Goal: Information Seeking & Learning: Check status

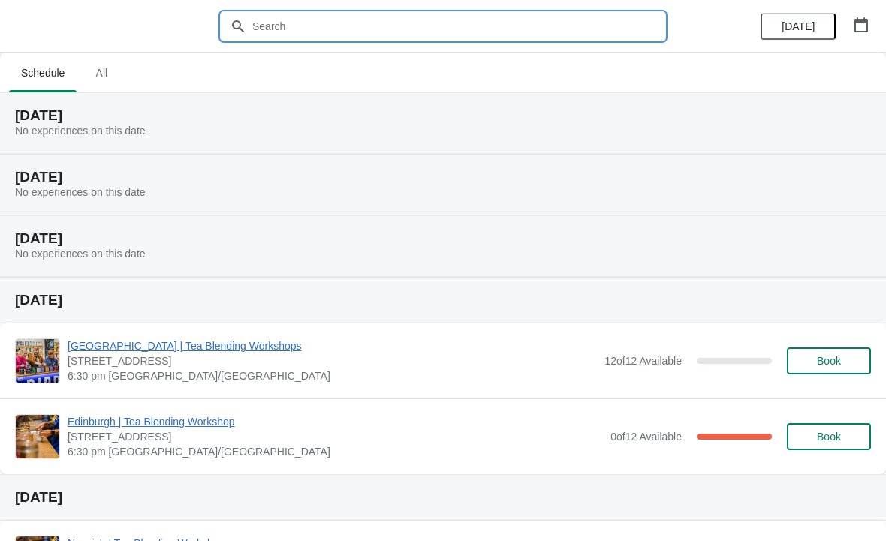
click at [402, 23] on input "text" at bounding box center [457, 26] width 413 height 27
click at [118, 59] on span "All" at bounding box center [102, 72] width 38 height 27
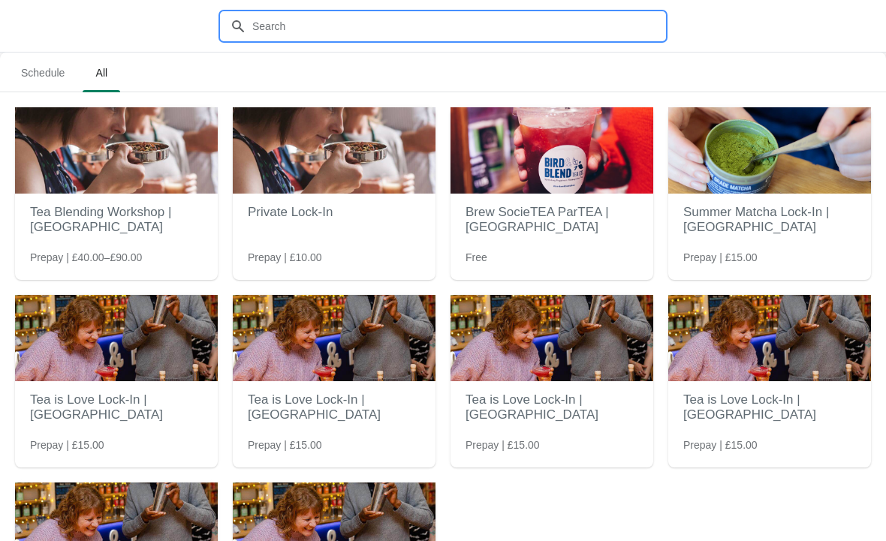
click at [551, 23] on input "text" at bounding box center [457, 26] width 413 height 27
type input "Cosy"
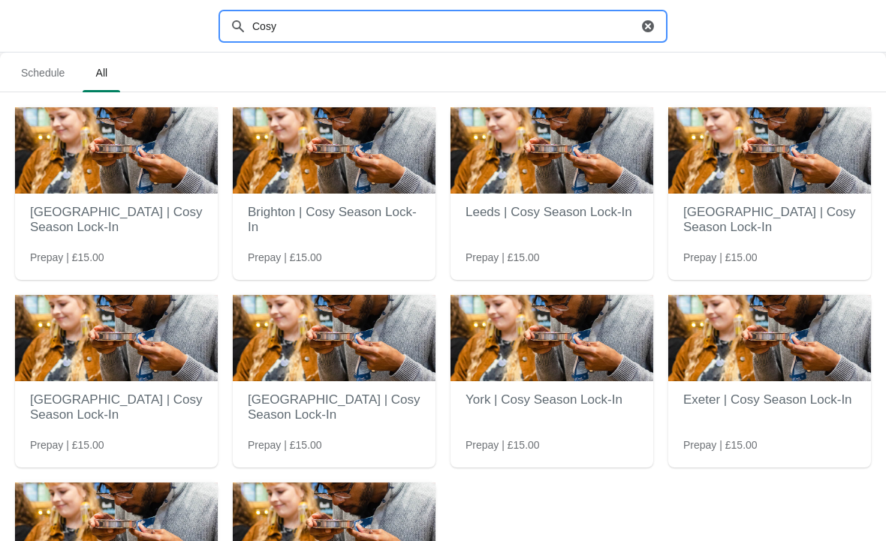
click at [161, 520] on img at bounding box center [116, 526] width 203 height 86
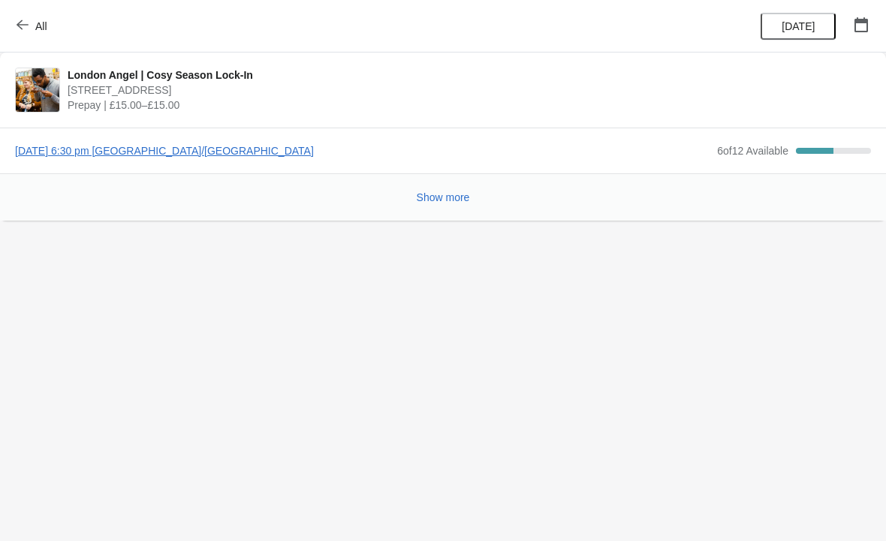
click at [444, 209] on button "Show more" at bounding box center [443, 197] width 65 height 27
click at [232, 156] on span "[DATE] 6:30 pm [GEOGRAPHIC_DATA]/[GEOGRAPHIC_DATA]" at bounding box center [362, 150] width 694 height 15
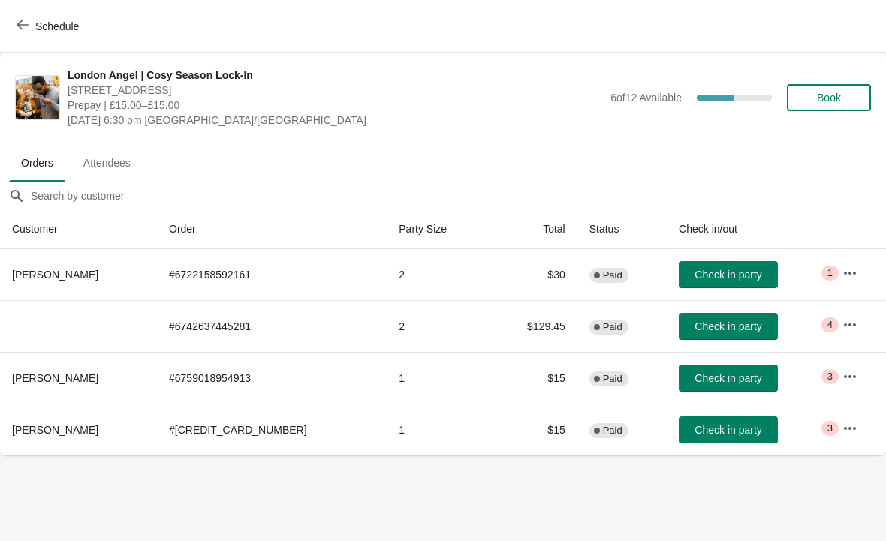
click at [518, 332] on td "$129.45" at bounding box center [533, 326] width 88 height 52
click at [842, 326] on icon "button" at bounding box center [849, 324] width 15 height 15
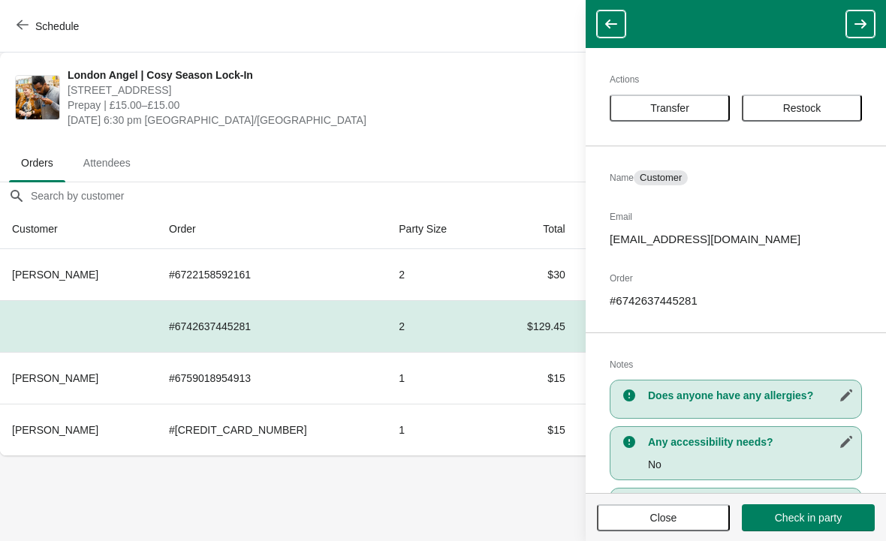
click at [608, 20] on icon "button" at bounding box center [610, 24] width 15 height 15
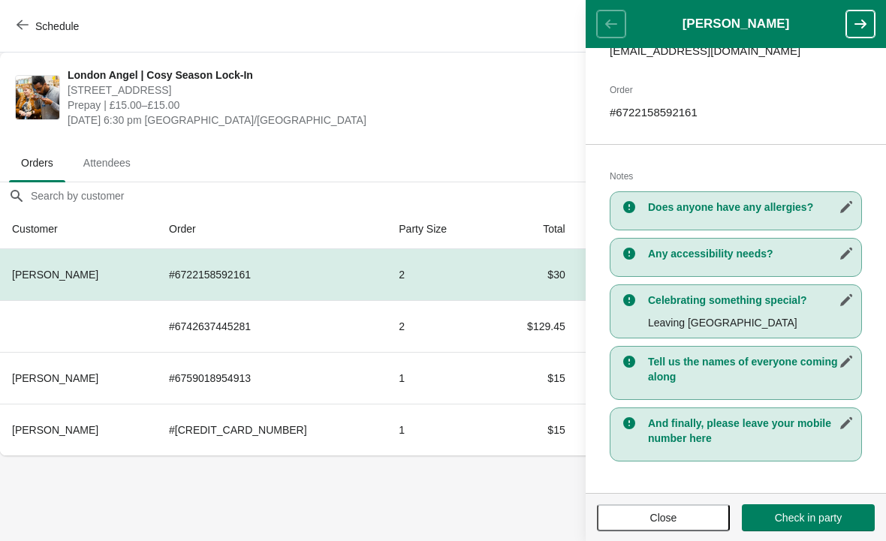
scroll to position [211, 0]
click at [854, 23] on icon "button" at bounding box center [860, 24] width 15 height 15
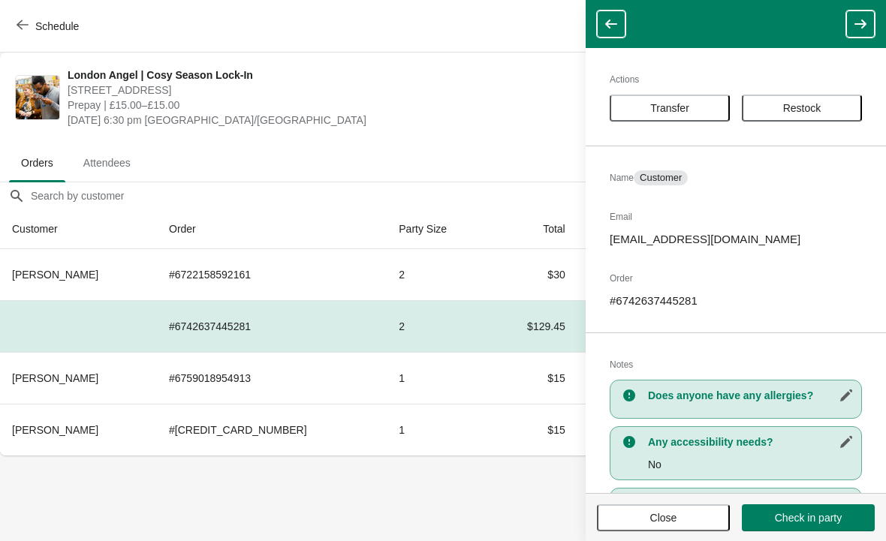
click at [859, 26] on icon "button" at bounding box center [860, 24] width 15 height 15
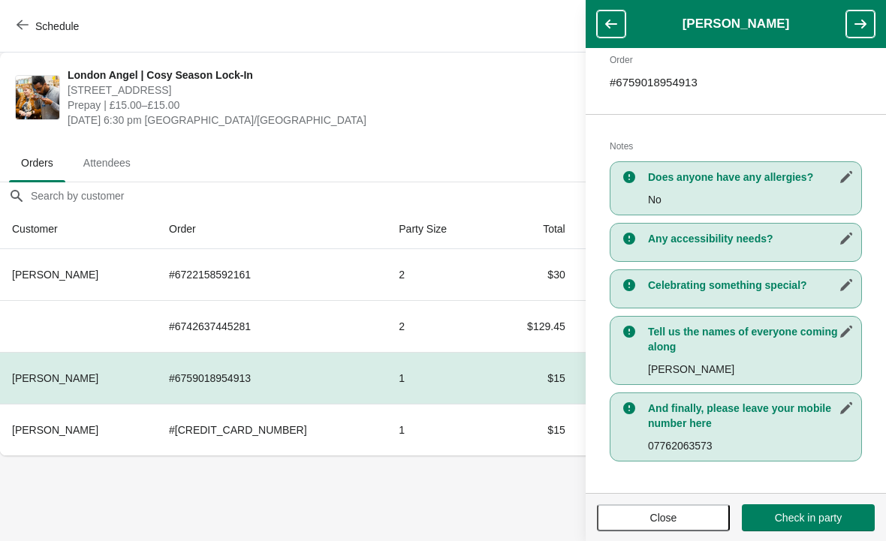
scroll to position [241, 0]
click at [856, 26] on icon "button" at bounding box center [860, 24] width 15 height 15
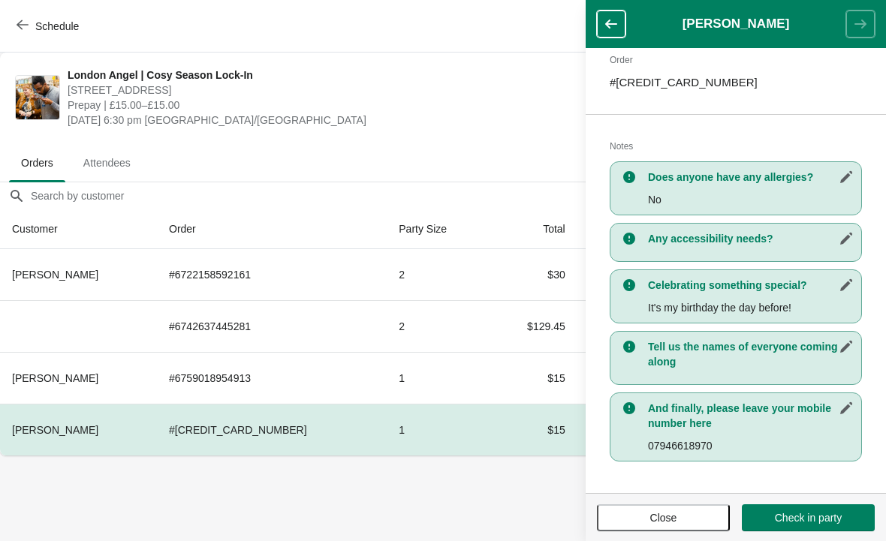
click at [487, 114] on span "[DATE] 6:30 pm [GEOGRAPHIC_DATA]/[GEOGRAPHIC_DATA]" at bounding box center [335, 120] width 535 height 15
click at [674, 518] on span "Close" at bounding box center [663, 518] width 27 height 12
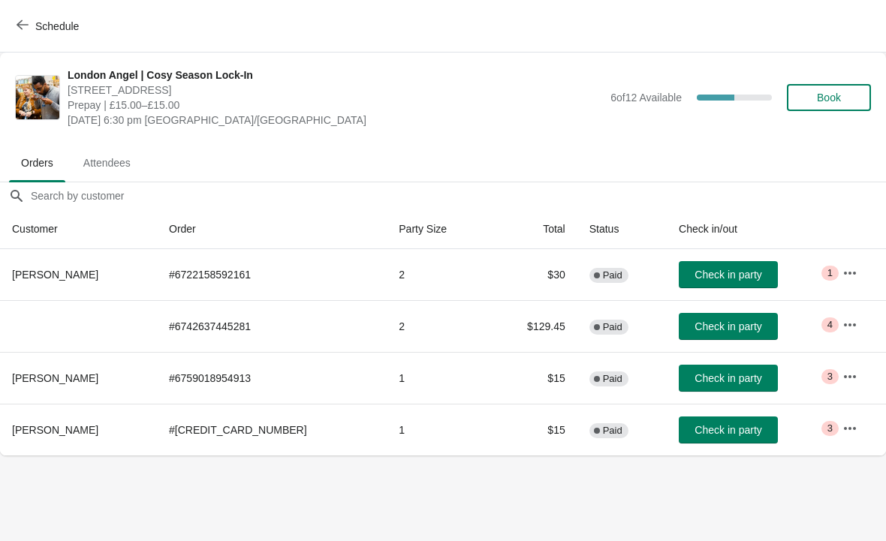
click at [113, 159] on span "Attendees" at bounding box center [106, 162] width 71 height 27
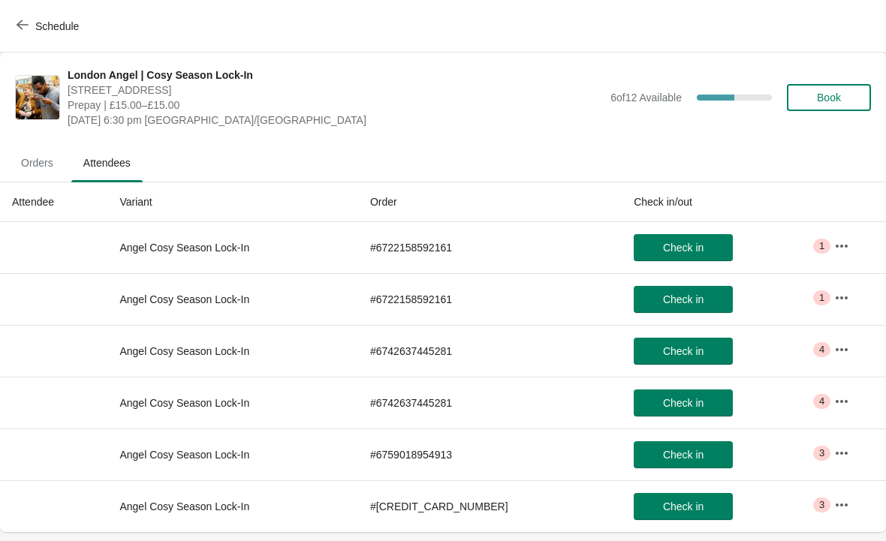
click at [834, 248] on icon "button" at bounding box center [841, 246] width 15 height 15
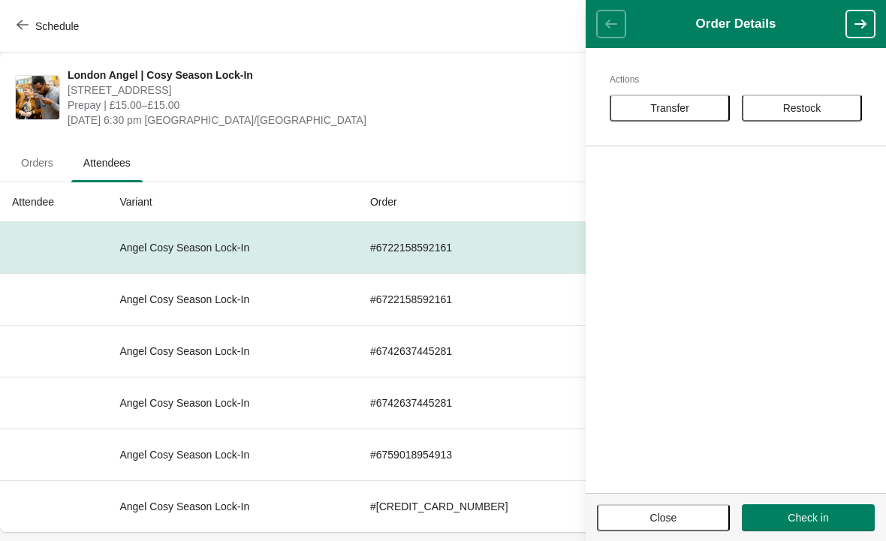
click at [607, 18] on header "Order Details" at bounding box center [735, 24] width 300 height 48
click at [525, 110] on span "Prepay | £15.00–£15.00" at bounding box center [335, 105] width 535 height 15
click at [674, 510] on button "Close" at bounding box center [663, 517] width 133 height 27
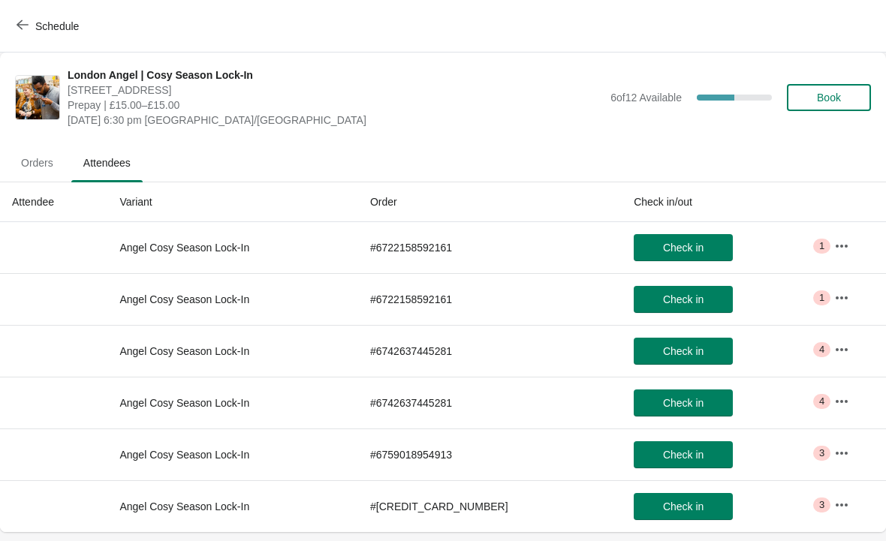
click at [832, 357] on button "button" at bounding box center [841, 349] width 27 height 27
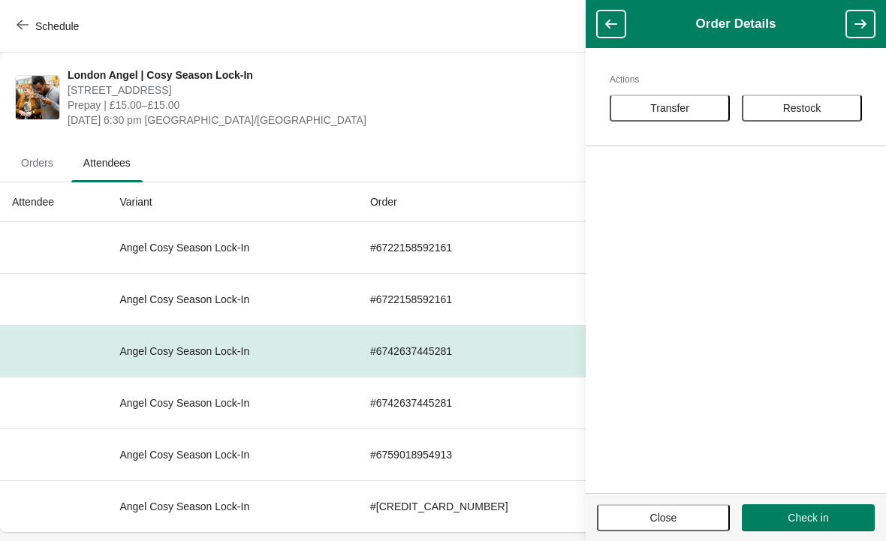
click at [602, 35] on button "button" at bounding box center [611, 24] width 29 height 27
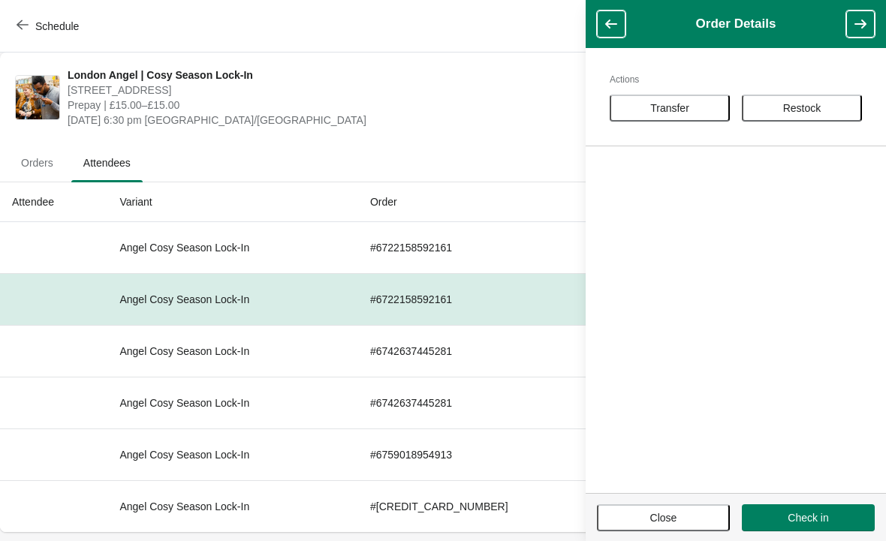
click at [516, 143] on ul "Orders Attendees" at bounding box center [443, 162] width 874 height 39
